Goal: Information Seeking & Learning: Learn about a topic

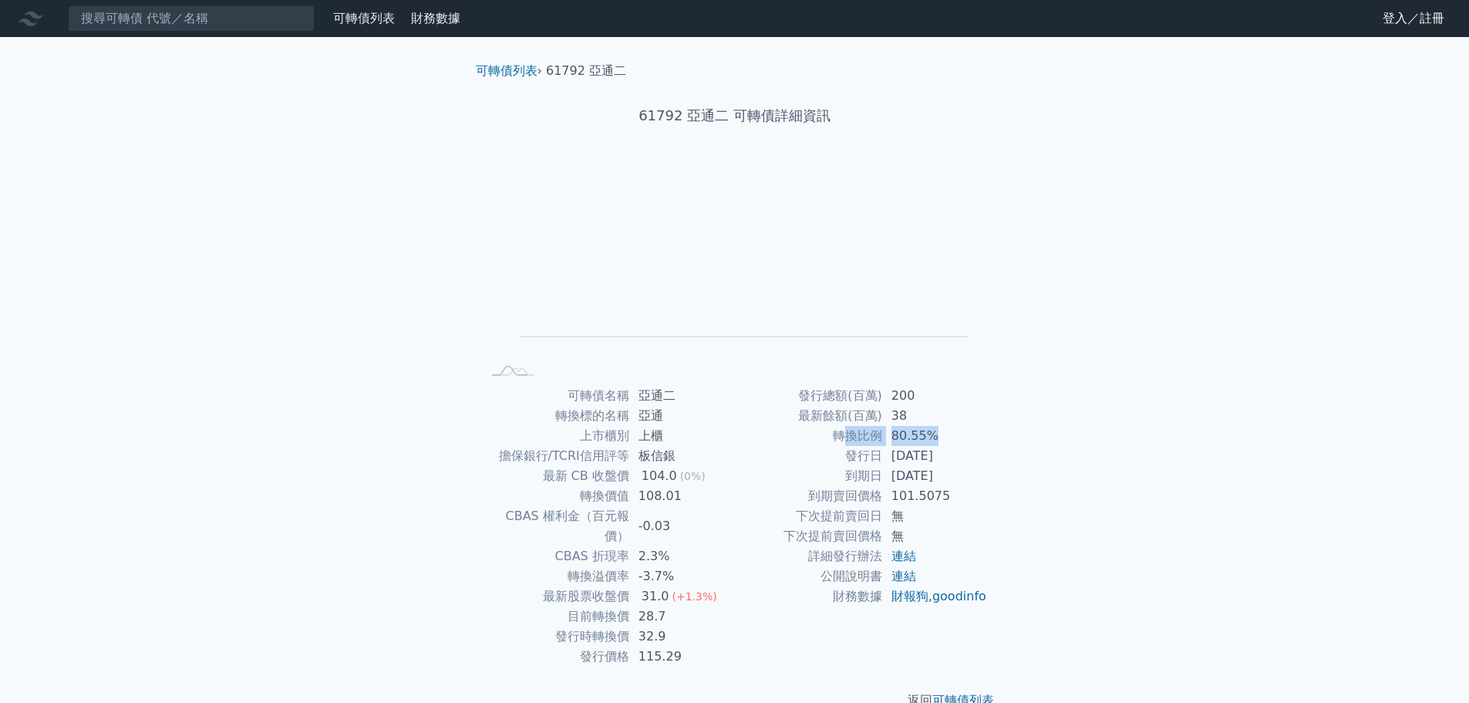
drag, startPoint x: 934, startPoint y: 438, endPoint x: 849, endPoint y: 430, distance: 85.3
click at [849, 430] on tr "轉換比例 80.55%" at bounding box center [861, 436] width 253 height 20
click at [849, 430] on td "轉換比例" at bounding box center [808, 436] width 147 height 20
drag, startPoint x: 824, startPoint y: 398, endPoint x: 937, endPoint y: 402, distance: 113.5
click at [937, 402] on tr "發行總額(百萬) 200" at bounding box center [861, 396] width 253 height 20
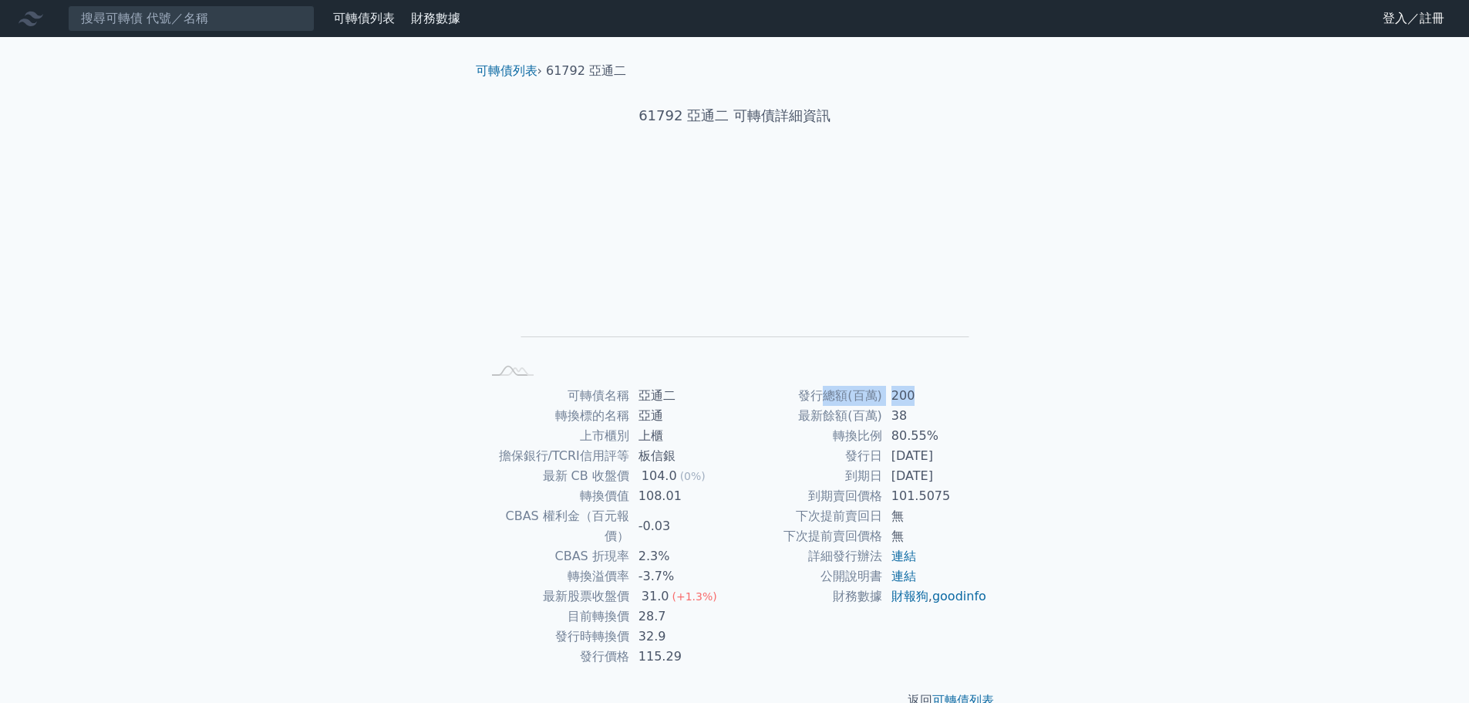
click at [938, 402] on td "200" at bounding box center [935, 396] width 106 height 20
drag, startPoint x: 946, startPoint y: 415, endPoint x: 851, endPoint y: 416, distance: 95.7
click at [851, 416] on tr "最新餘額(百萬) 38" at bounding box center [861, 416] width 253 height 20
click at [851, 416] on td "最新餘額(百萬)" at bounding box center [808, 416] width 147 height 20
drag, startPoint x: 963, startPoint y: 467, endPoint x: 924, endPoint y: 471, distance: 38.8
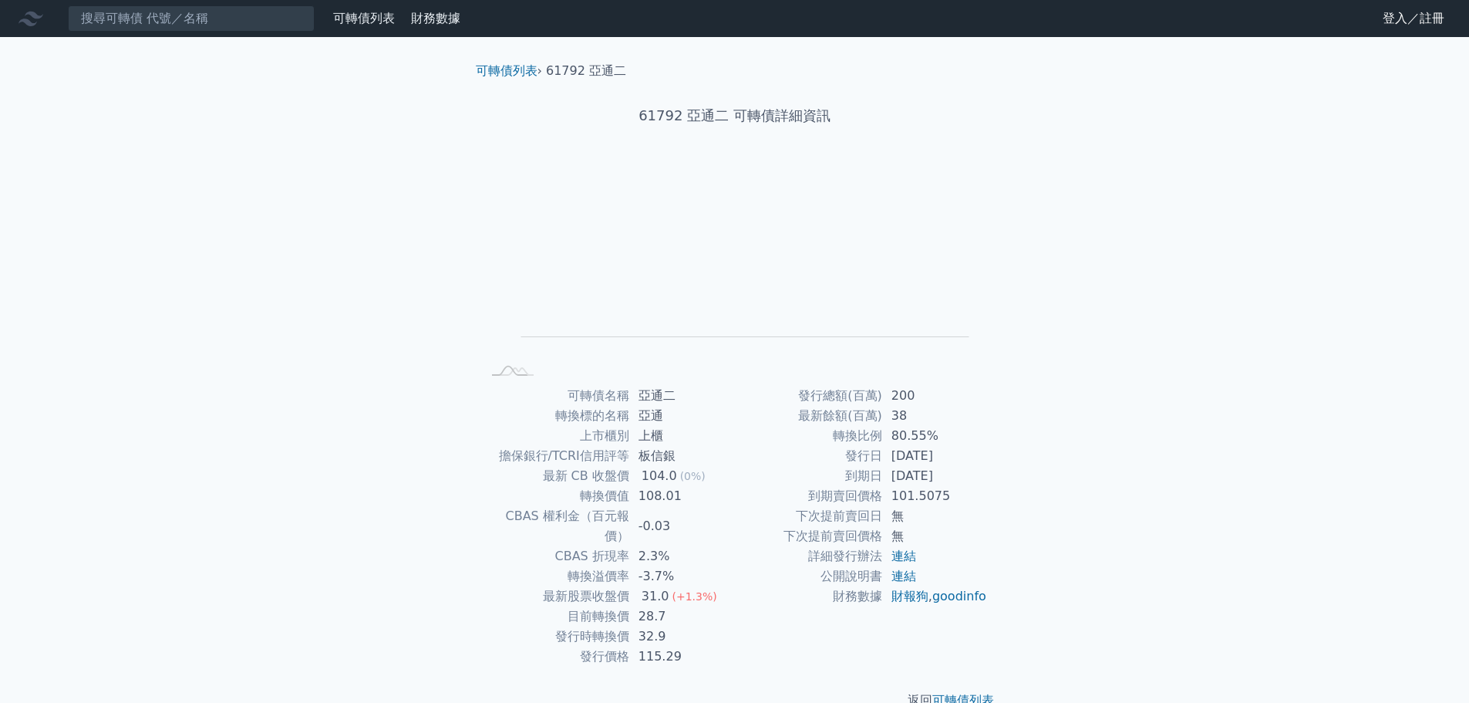
click at [924, 471] on tbody "發行總額(百萬) 200 最新餘額(百萬) 38 轉換比例 80.55% 發行日 2021-06-22 到期日 2024-06-22 到期賣回價格 101.5…" at bounding box center [861, 496] width 253 height 221
click at [923, 471] on td "2024-06-22" at bounding box center [935, 476] width 106 height 20
drag, startPoint x: 968, startPoint y: 476, endPoint x: 883, endPoint y: 457, distance: 87.0
click at [883, 457] on tbody "發行總額(百萬) 200 最新餘額(百萬) 38 轉換比例 80.55% 發行日 2021-06-22 到期日 2024-06-22 到期賣回價格 101.5…" at bounding box center [861, 496] width 253 height 221
click at [883, 457] on td "2021-06-22" at bounding box center [935, 456] width 106 height 20
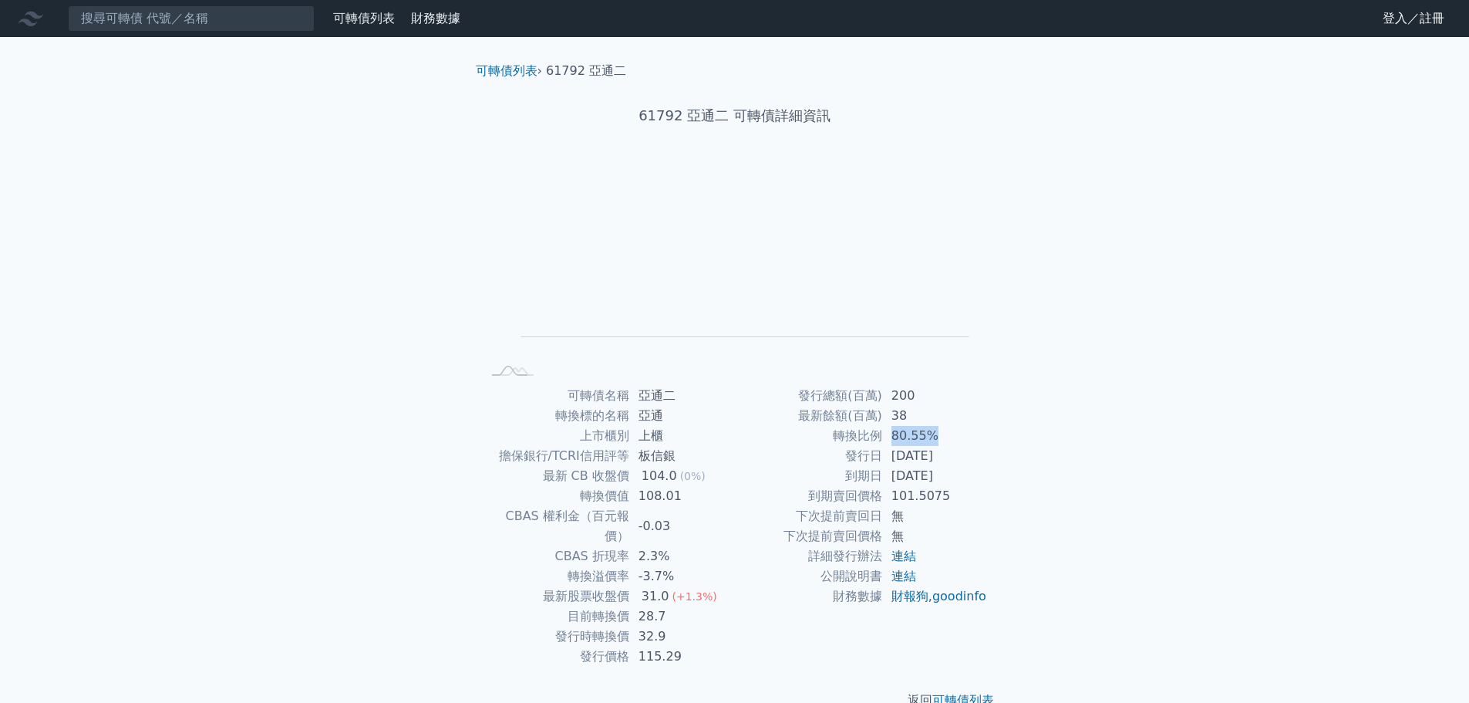
drag, startPoint x: 921, startPoint y: 438, endPoint x: 889, endPoint y: 437, distance: 31.7
click at [890, 437] on td "80.55%" at bounding box center [935, 436] width 106 height 20
click at [889, 437] on td "80.55%" at bounding box center [935, 436] width 106 height 20
drag, startPoint x: 998, startPoint y: 434, endPoint x: 896, endPoint y: 427, distance: 102.1
click at [896, 427] on div "可轉債名稱 亞通二 轉換標的名稱 亞通 上市櫃別 上櫃 擔保銀行/TCRI信用評等 板信銀 最新 CB 收盤價 104.0 (0%) 轉換價值 108.01 …" at bounding box center [735, 526] width 543 height 281
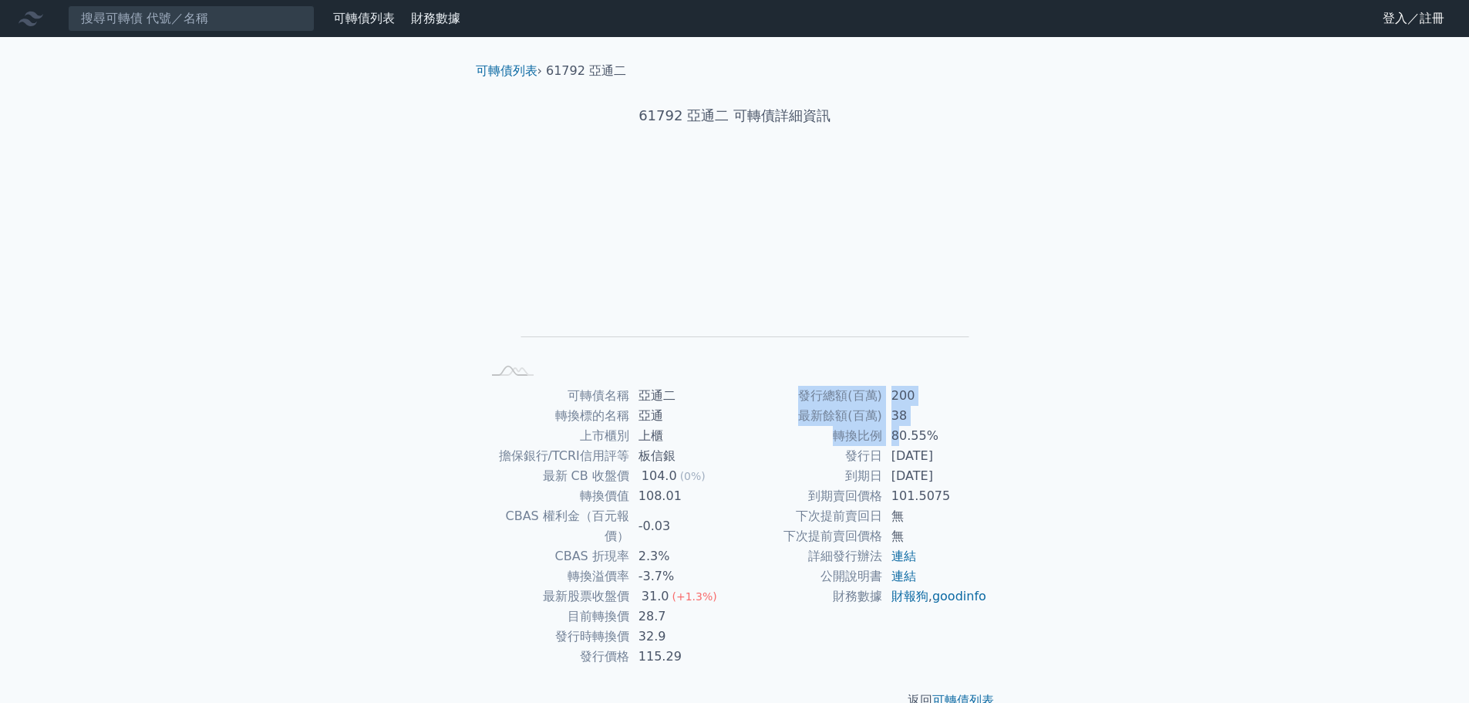
click at [896, 427] on td "80.55%" at bounding box center [935, 436] width 106 height 20
drag, startPoint x: 934, startPoint y: 427, endPoint x: 881, endPoint y: 427, distance: 53.2
click at [881, 427] on tr "轉換比例 80.55%" at bounding box center [861, 436] width 253 height 20
click at [881, 427] on td "轉換比例" at bounding box center [808, 436] width 147 height 20
drag, startPoint x: 930, startPoint y: 432, endPoint x: 881, endPoint y: 432, distance: 49.4
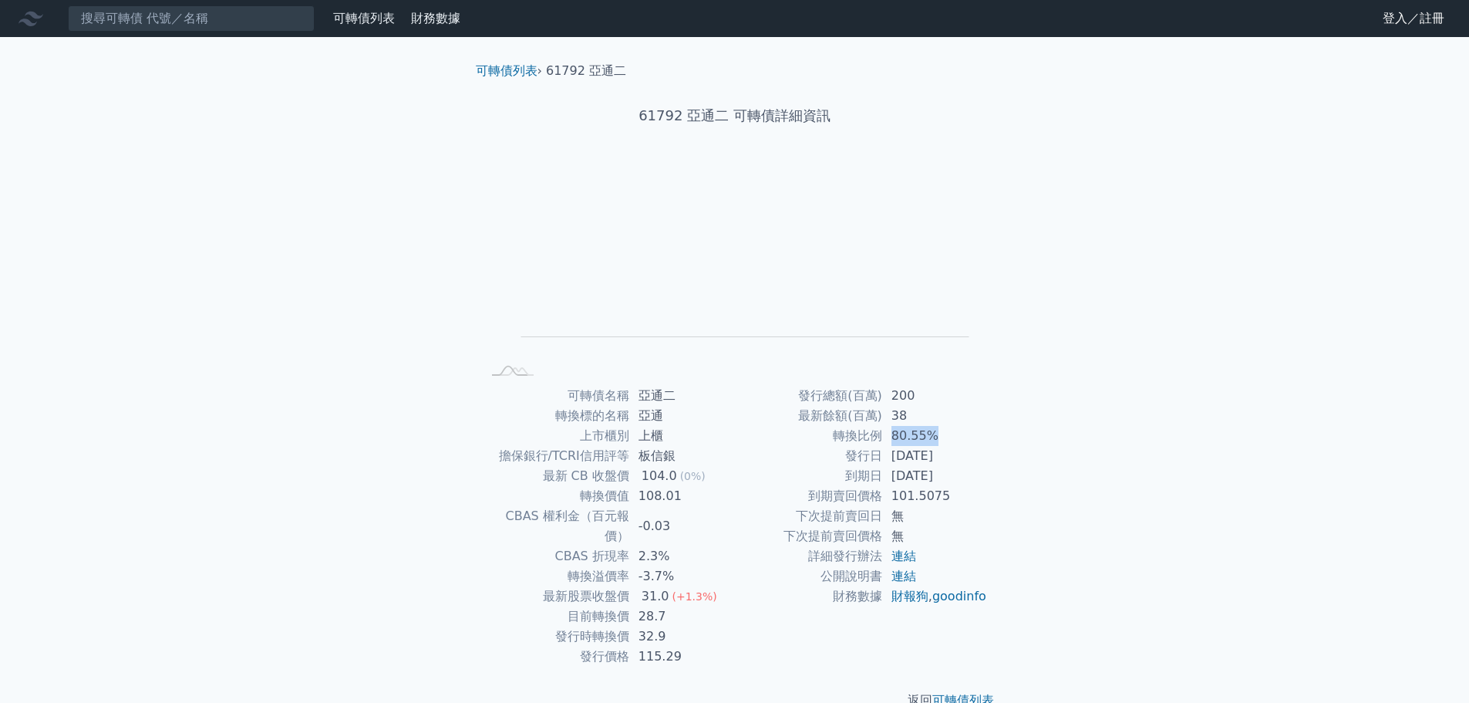
click at [881, 432] on tr "轉換比例 80.55%" at bounding box center [861, 436] width 253 height 20
click at [881, 432] on td "轉換比例" at bounding box center [808, 436] width 147 height 20
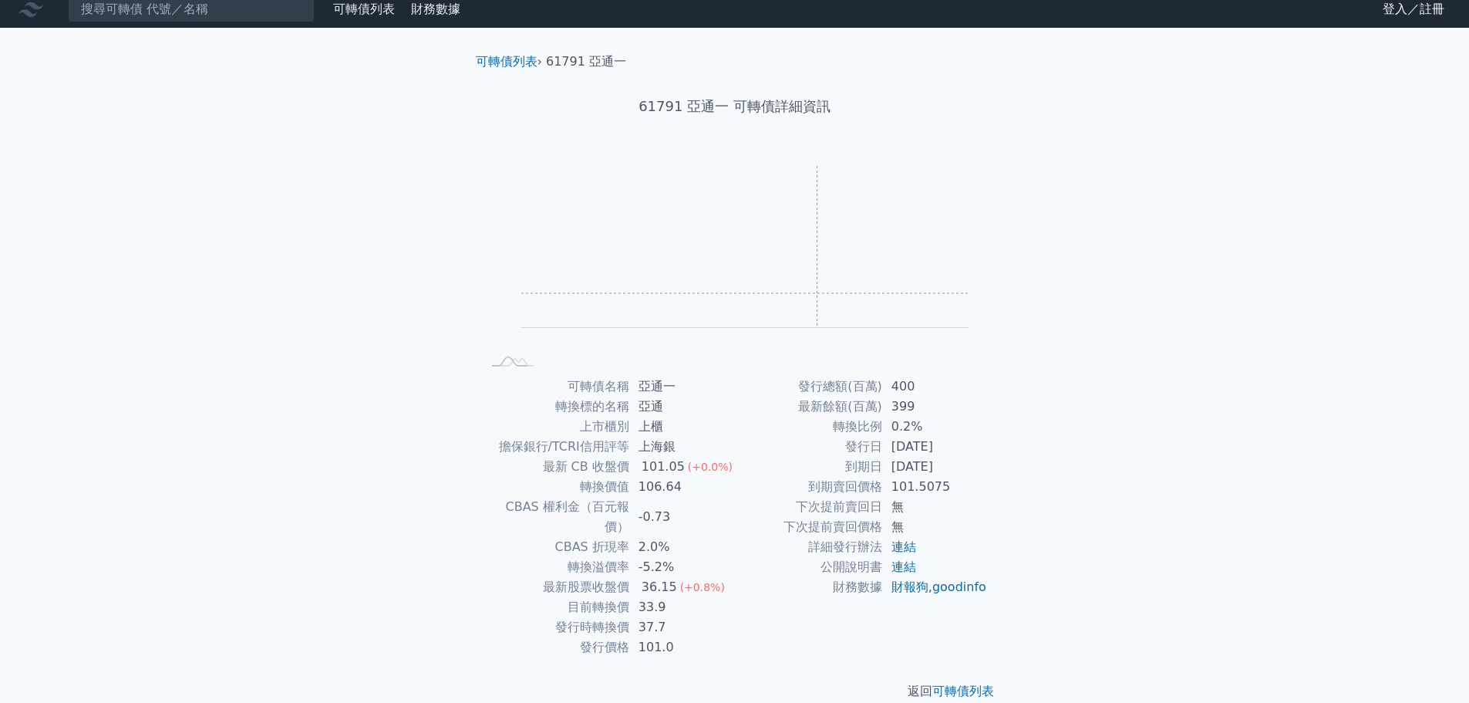
scroll to position [12, 0]
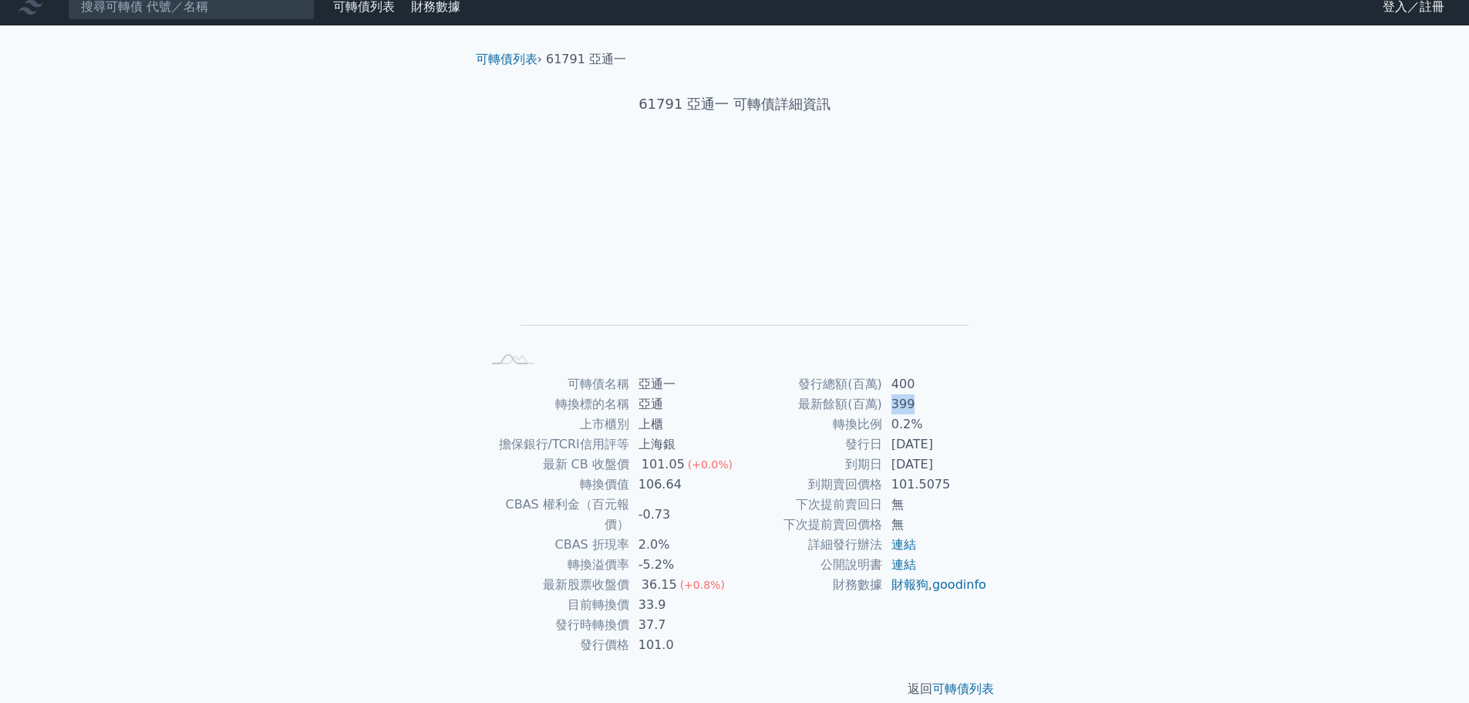
drag, startPoint x: 893, startPoint y: 396, endPoint x: 960, endPoint y: 407, distance: 68.1
click at [960, 407] on td "399" at bounding box center [935, 404] width 106 height 20
drag, startPoint x: 924, startPoint y: 407, endPoint x: 884, endPoint y: 402, distance: 40.5
click at [886, 402] on td "399" at bounding box center [935, 404] width 106 height 20
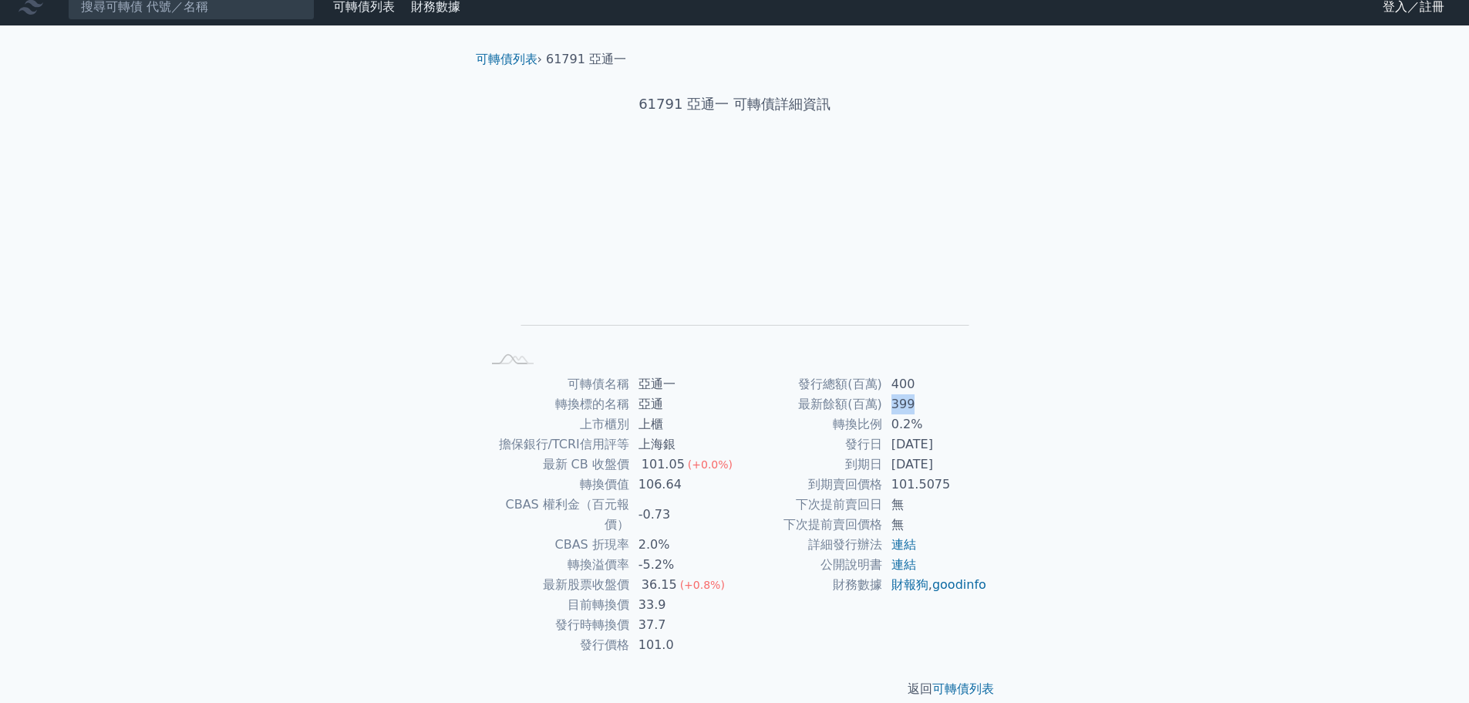
click at [884, 402] on td "399" at bounding box center [935, 404] width 106 height 20
drag, startPoint x: 918, startPoint y: 396, endPoint x: 883, endPoint y: 391, distance: 35.0
click at [883, 391] on tbody "發行總額(百萬) 400 最新餘額(百萬) 399 轉換比例 0.2% 發行日 [DATE] 到期日 [DATE] 到期賣回價格 101.5075 下次提前賣…" at bounding box center [861, 484] width 253 height 221
click at [882, 390] on td "400" at bounding box center [935, 384] width 106 height 20
click at [973, 420] on td "0.2%" at bounding box center [935, 424] width 106 height 20
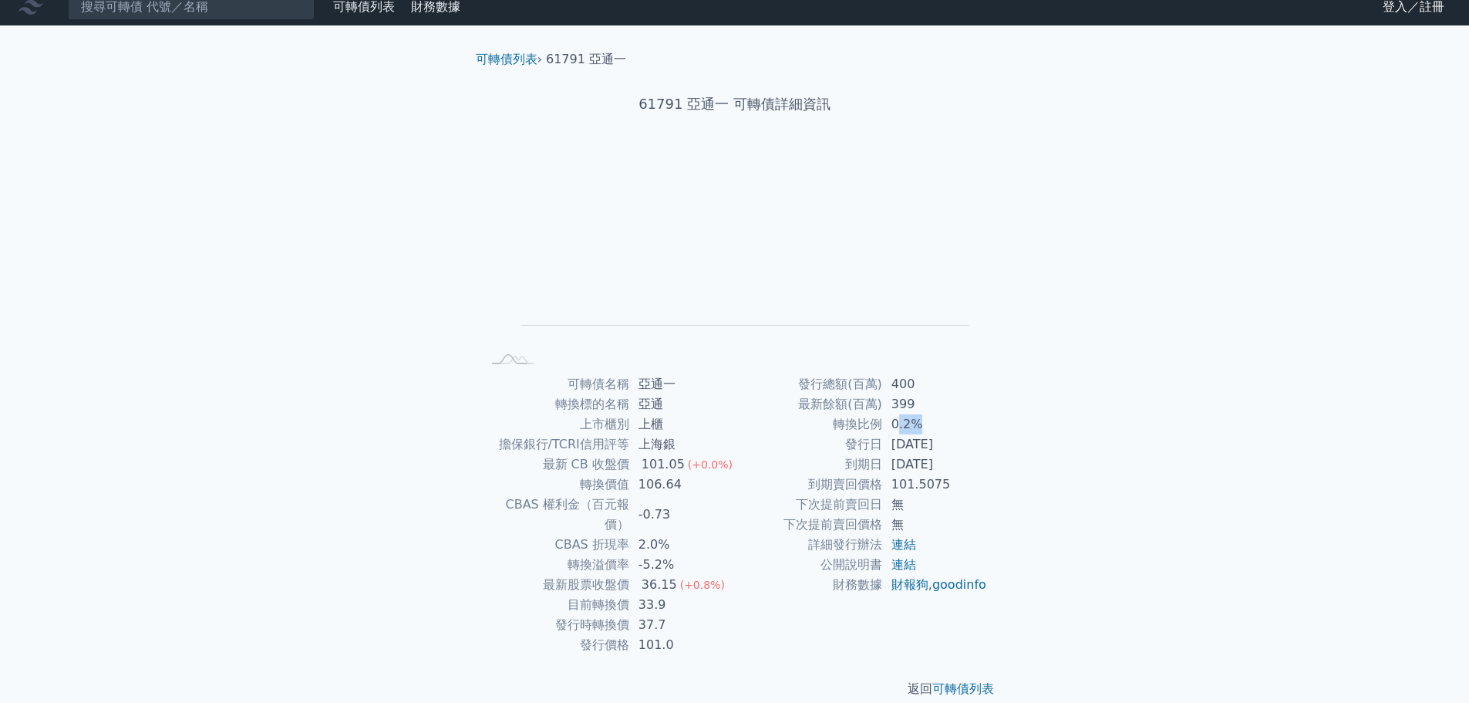
drag, startPoint x: 925, startPoint y: 423, endPoint x: 894, endPoint y: 423, distance: 30.9
click at [894, 423] on td "0.2%" at bounding box center [935, 424] width 106 height 20
